Goal: Check status

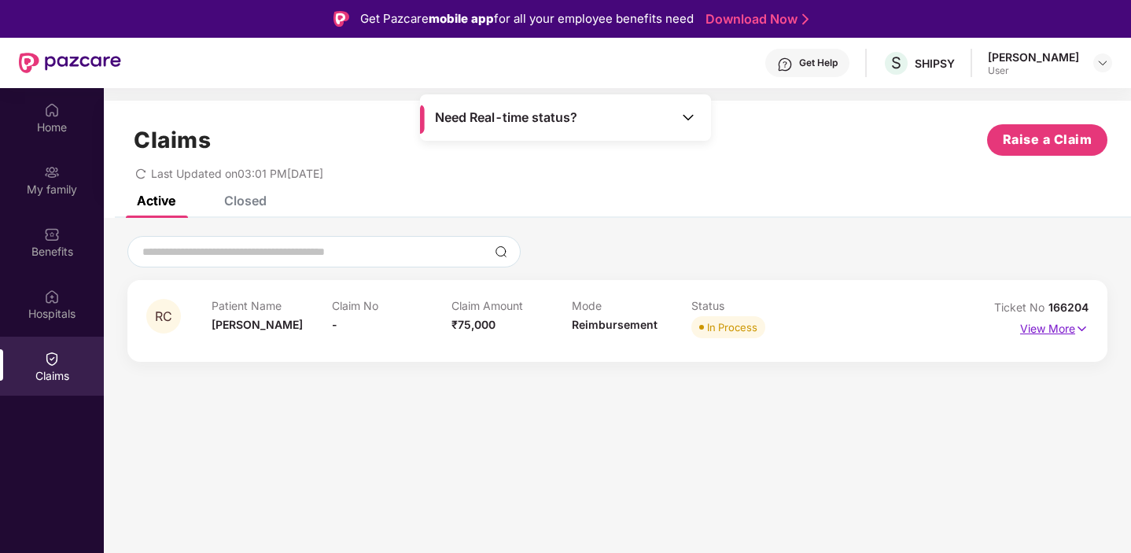
click at [1048, 329] on p "View More" at bounding box center [1054, 326] width 68 height 21
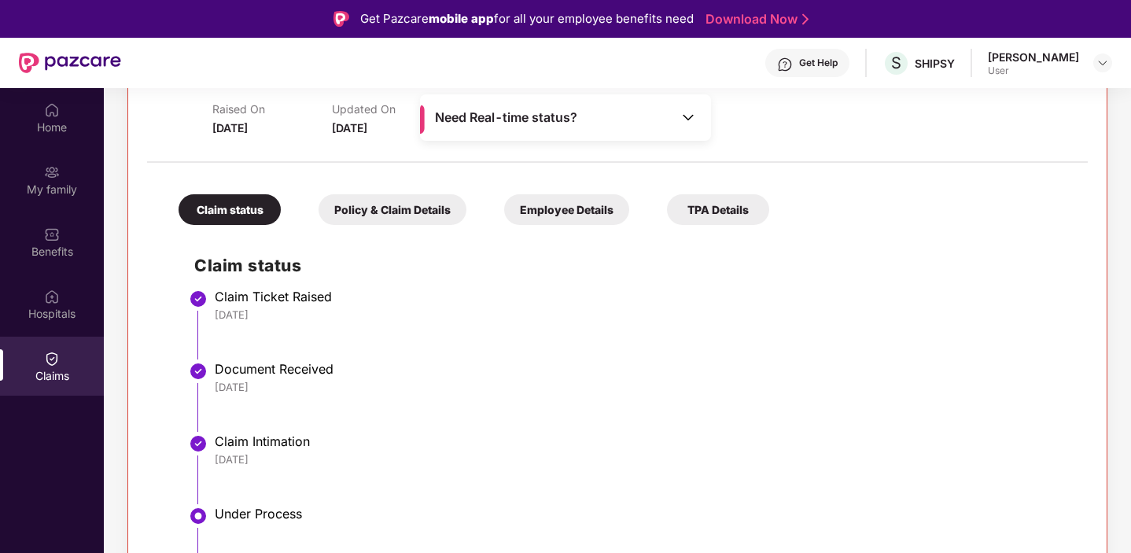
scroll to position [268, 0]
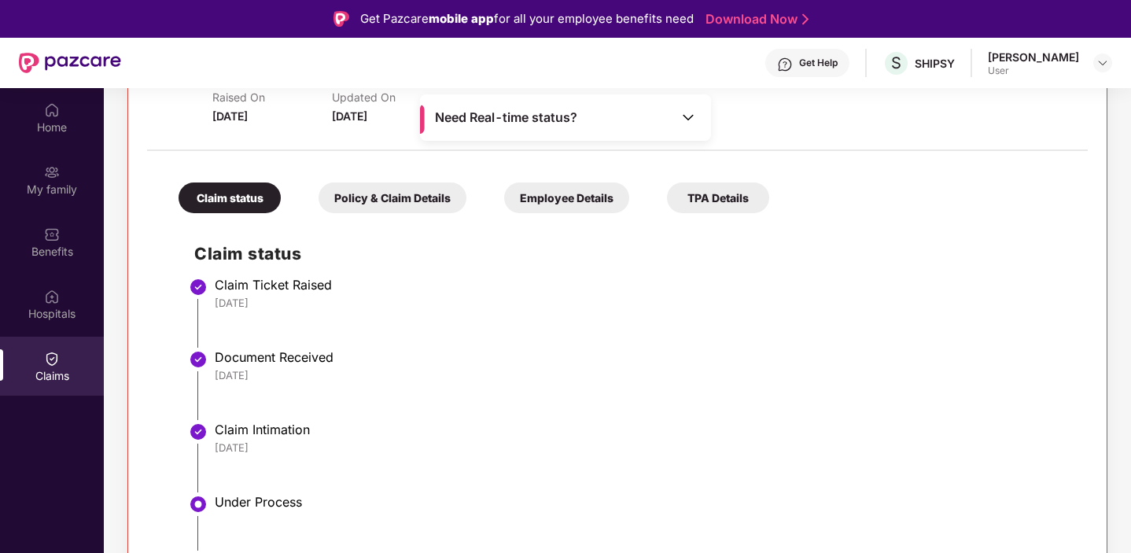
click at [404, 193] on div "Policy & Claim Details" at bounding box center [393, 197] width 148 height 31
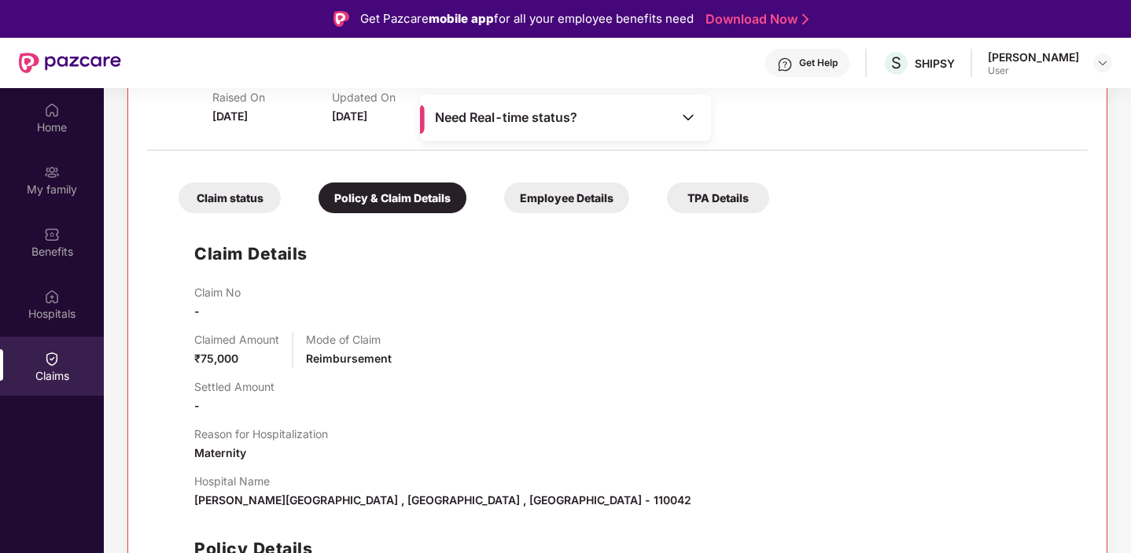
click at [558, 199] on div "Employee Details" at bounding box center [566, 197] width 125 height 31
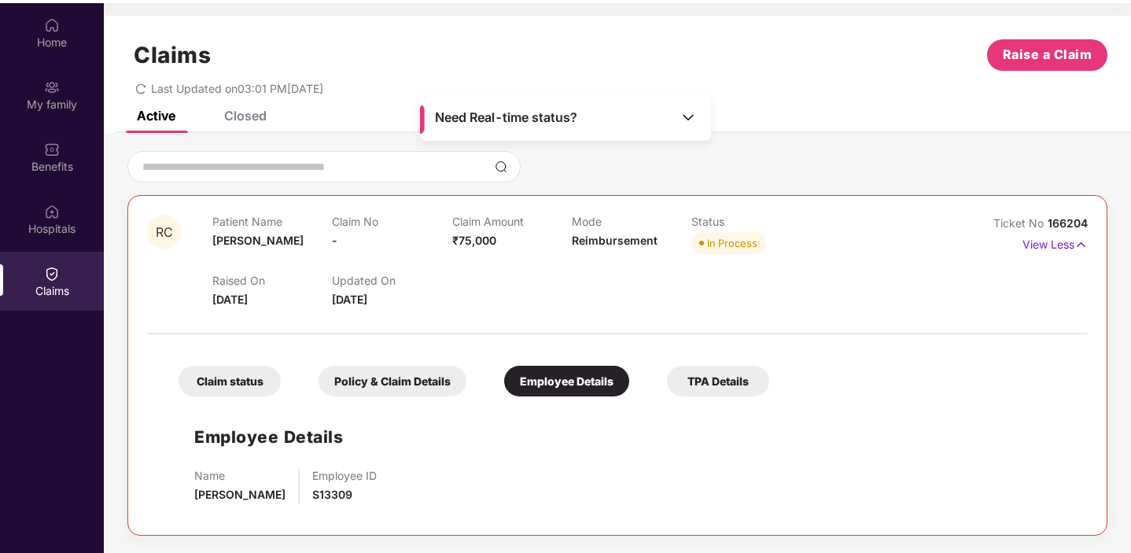
scroll to position [88, 0]
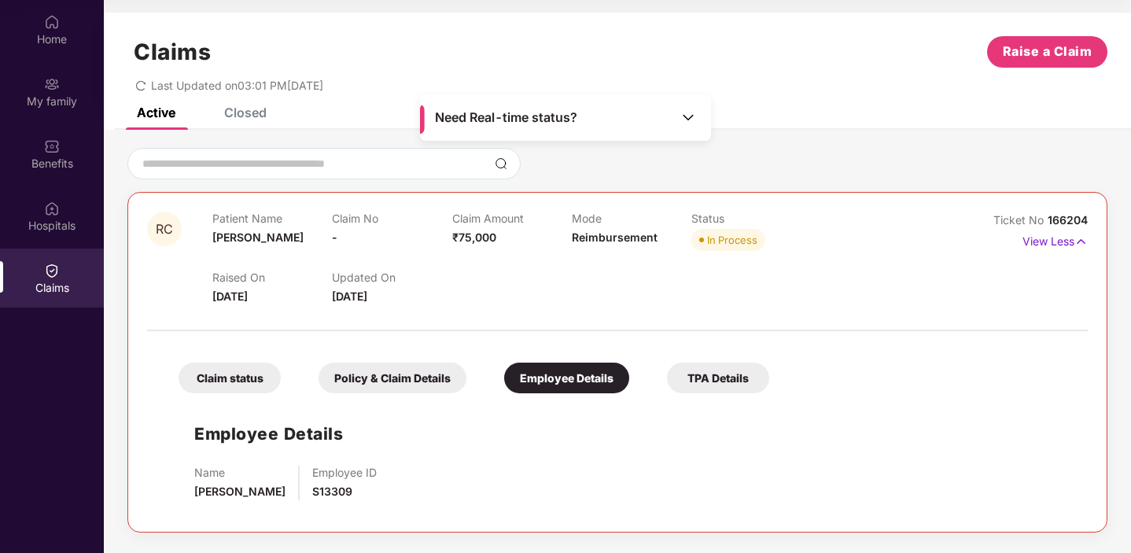
click at [721, 363] on div "TPA Details" at bounding box center [718, 378] width 102 height 31
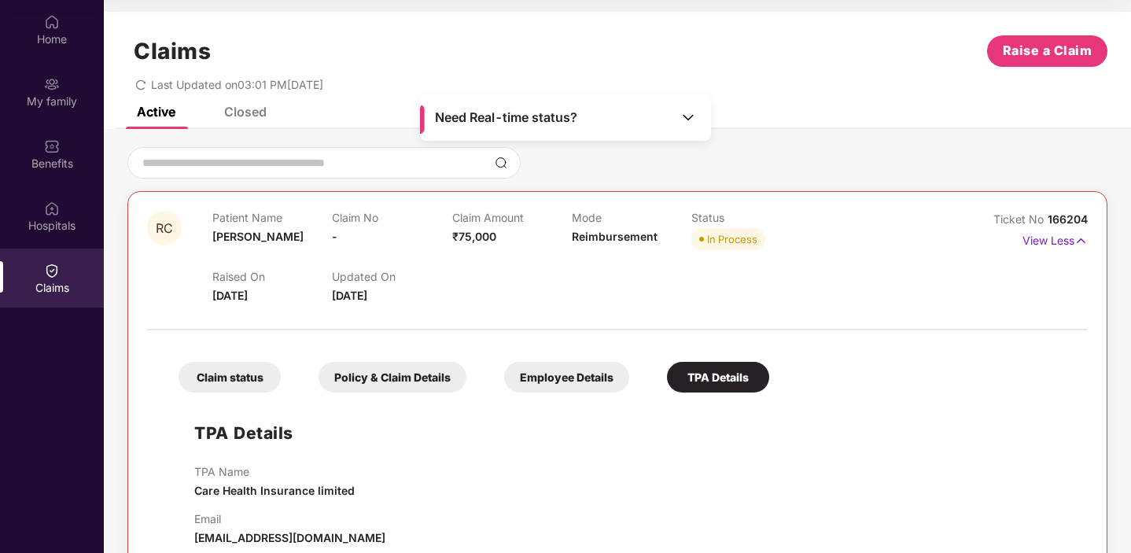
scroll to position [0, 0]
click at [236, 376] on div "Claim status" at bounding box center [230, 378] width 102 height 31
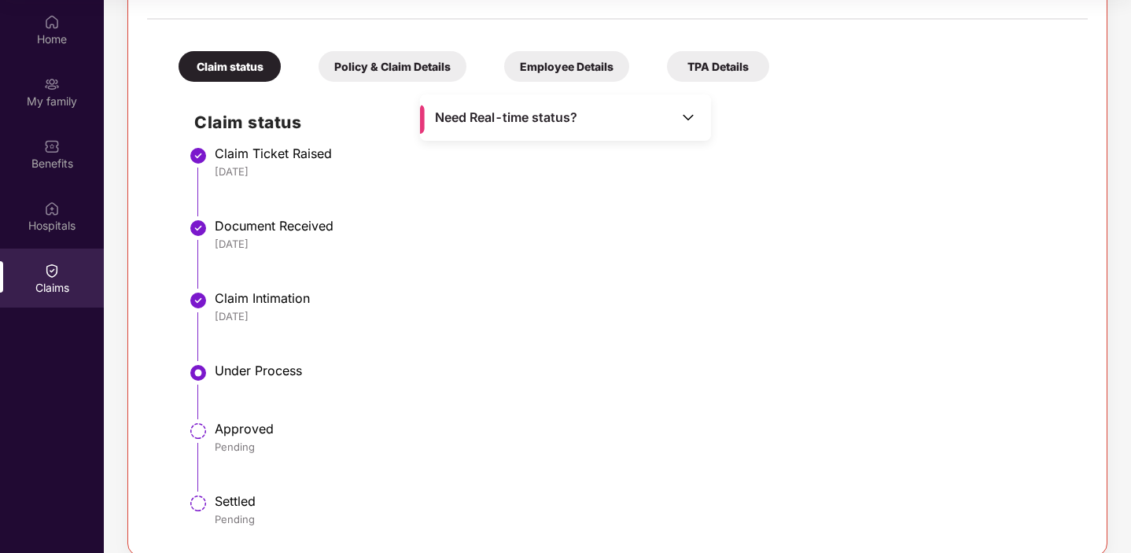
scroll to position [330, 0]
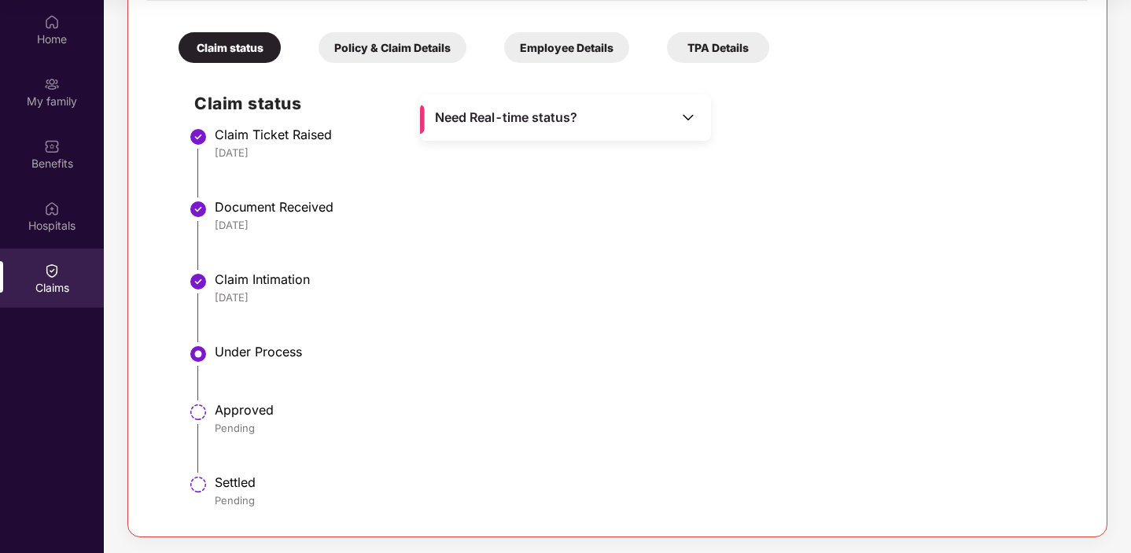
click at [263, 346] on div "Under Process" at bounding box center [643, 352] width 857 height 16
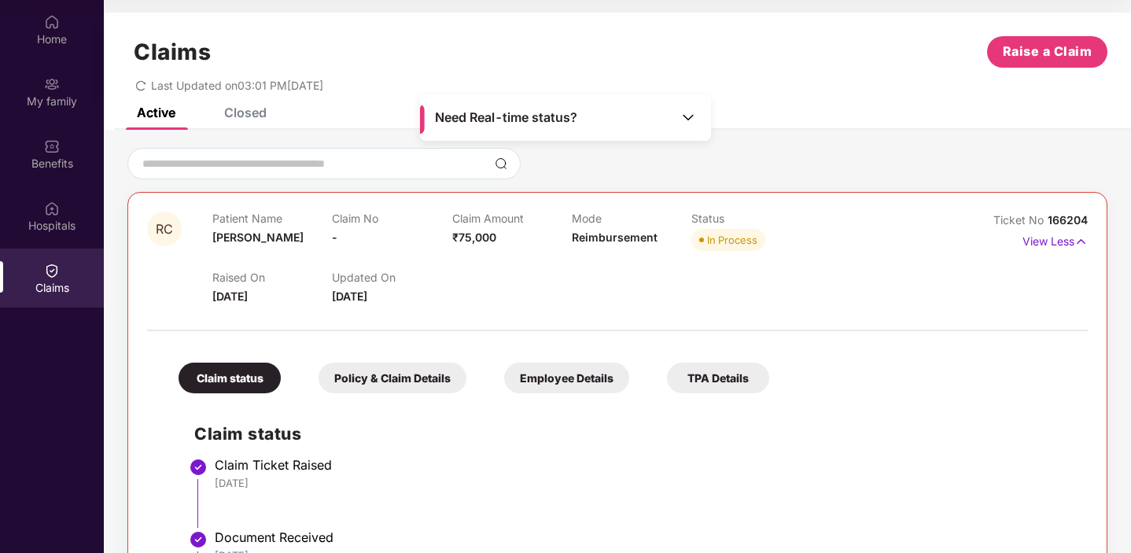
click at [377, 372] on div "Policy & Claim Details" at bounding box center [393, 378] width 148 height 31
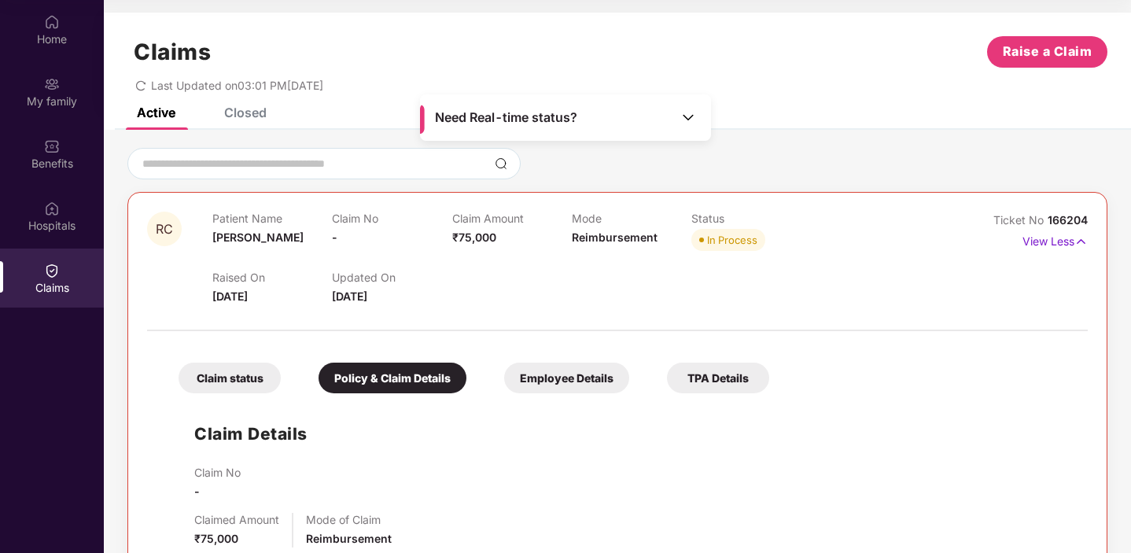
click at [234, 115] on div "Closed" at bounding box center [245, 113] width 42 height 16
